Goal: Task Accomplishment & Management: Manage account settings

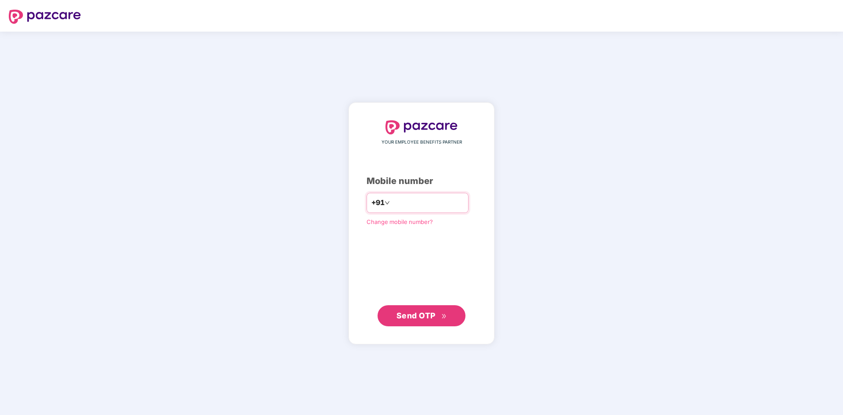
click at [414, 201] on input "number" at bounding box center [427, 203] width 72 height 14
click at [60, 20] on img at bounding box center [45, 17] width 72 height 14
type input "**********"
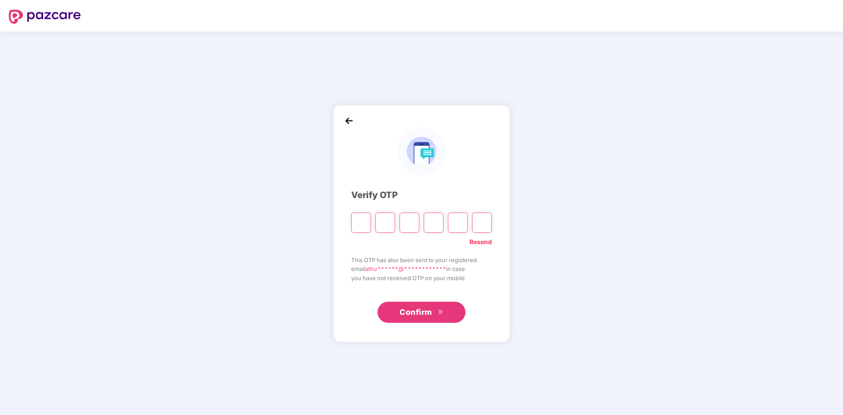
type input "*"
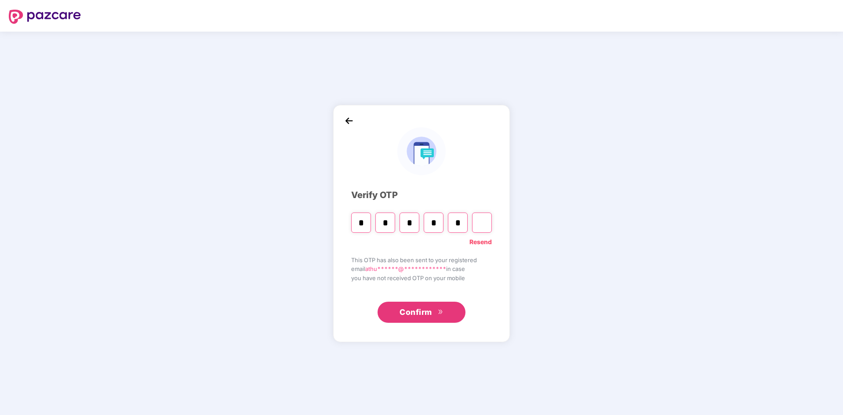
type input "*"
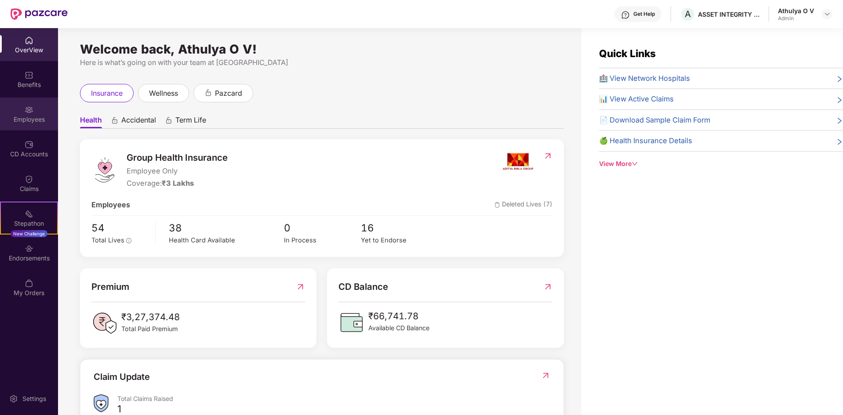
click at [33, 108] on img at bounding box center [29, 109] width 9 height 9
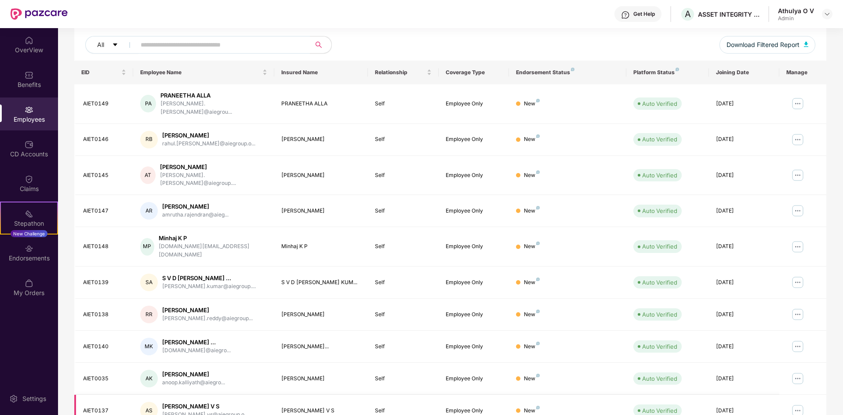
scroll to position [125, 0]
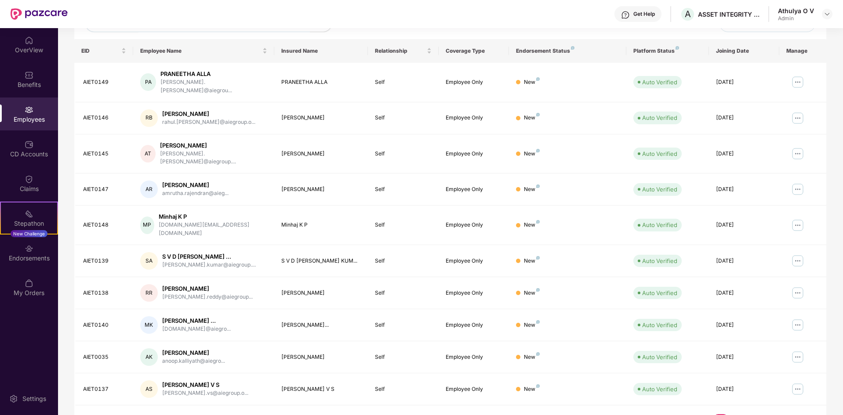
click at [737, 414] on link "2" at bounding box center [734, 420] width 14 height 13
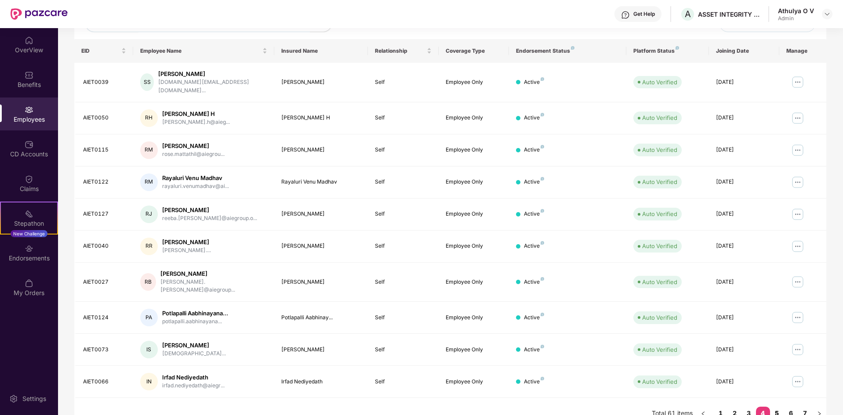
click at [775, 407] on link "5" at bounding box center [777, 413] width 14 height 13
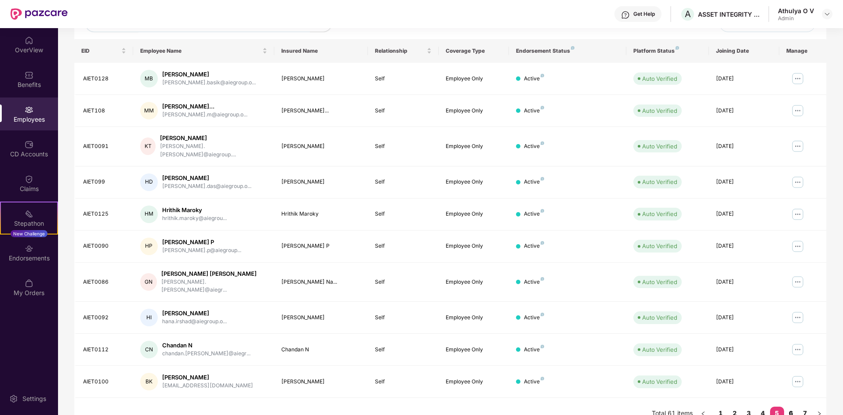
click at [789, 407] on link "6" at bounding box center [791, 413] width 14 height 13
